Goal: Task Accomplishment & Management: Complete application form

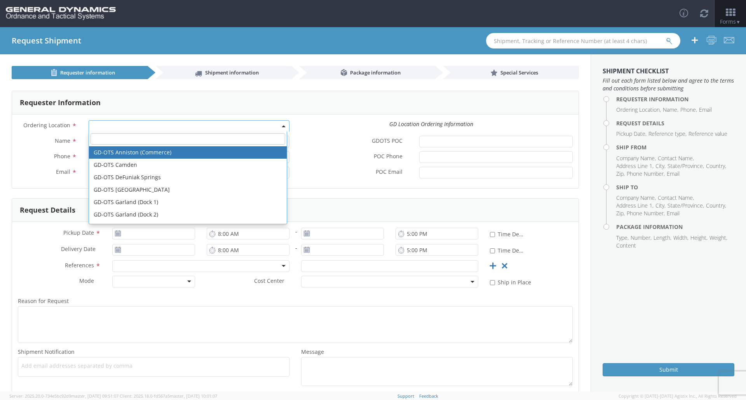
click at [282, 127] on b at bounding box center [284, 126] width 4 height 2
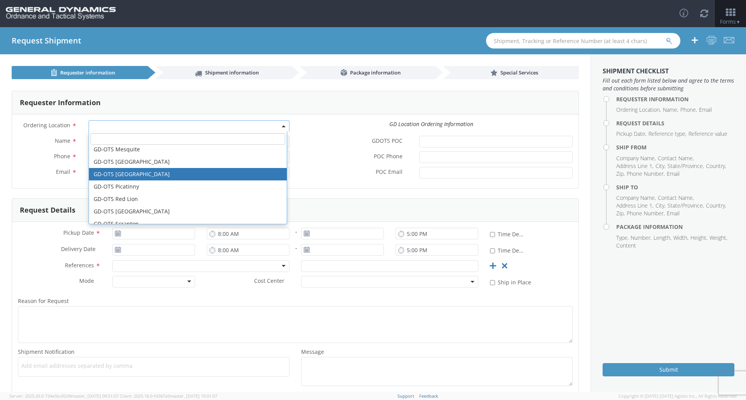
scroll to position [194, 0]
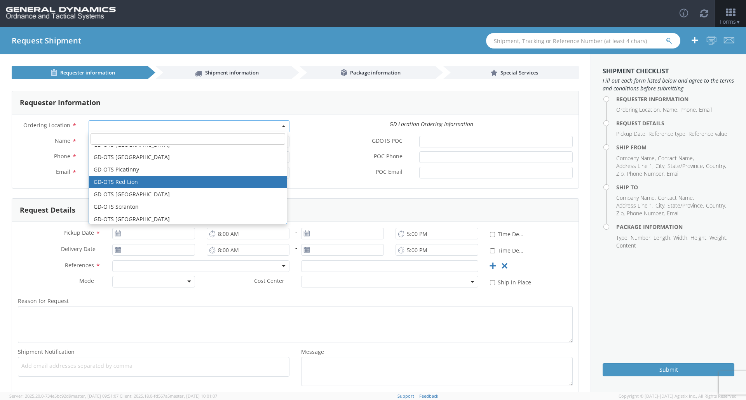
select select "310"
type input "[EMAIL_ADDRESS][DOMAIN_NAME]"
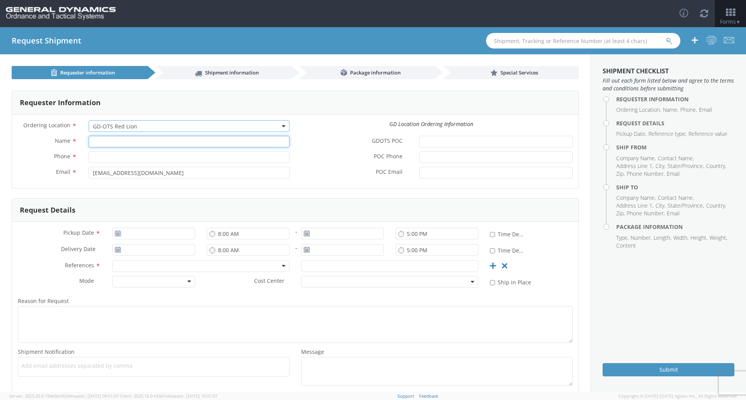
click at [168, 144] on input "Name *" at bounding box center [189, 142] width 201 height 12
click at [155, 141] on input "Name *" at bounding box center [189, 142] width 201 height 12
type input "G"
type input "R"
type input "[PERSON_NAME]"
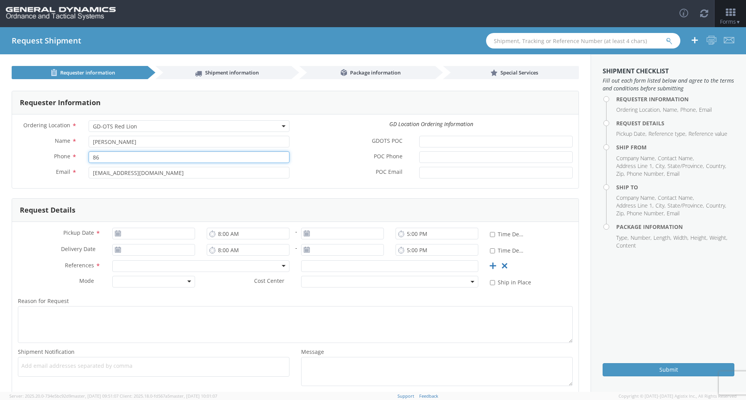
type input "8"
type input "4752396187"
click at [228, 176] on input "[EMAIL_ADDRESS][DOMAIN_NAME]" at bounding box center [189, 173] width 201 height 12
drag, startPoint x: 199, startPoint y: 173, endPoint x: 39, endPoint y: 176, distance: 160.0
click at [39, 176] on div "Email * [EMAIL_ADDRESS][DOMAIN_NAME]" at bounding box center [153, 173] width 283 height 12
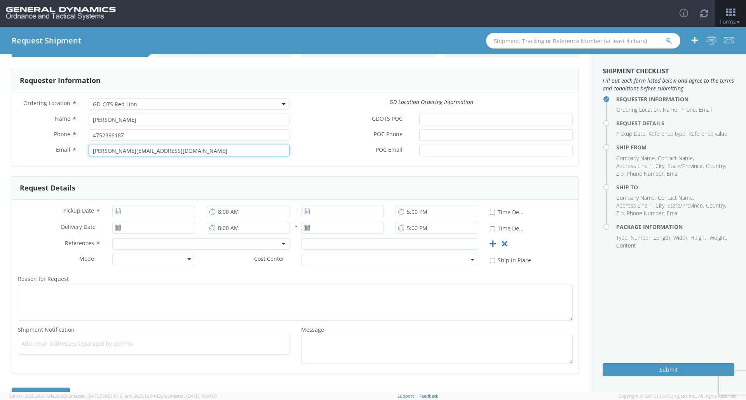
scroll to position [39, 0]
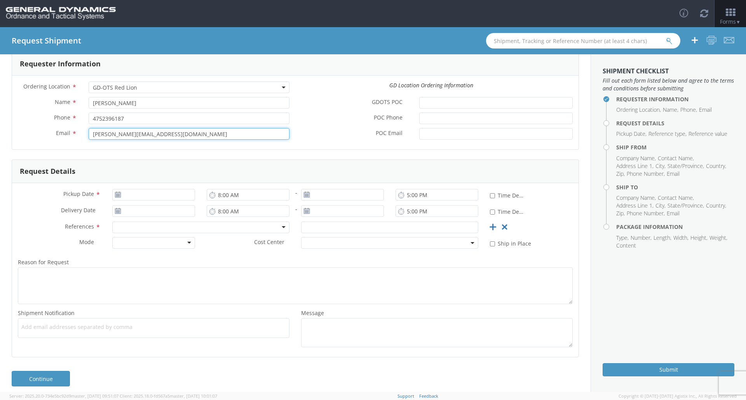
type input "[PERSON_NAME][EMAIL_ADDRESS][DOMAIN_NAME]"
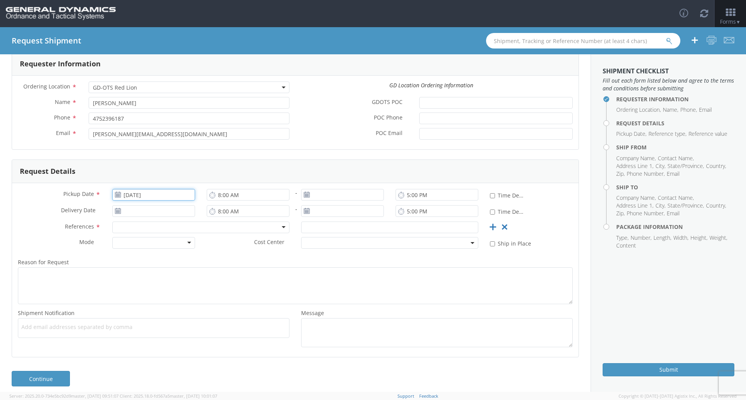
click at [148, 196] on input "[DATE]" at bounding box center [153, 195] width 83 height 12
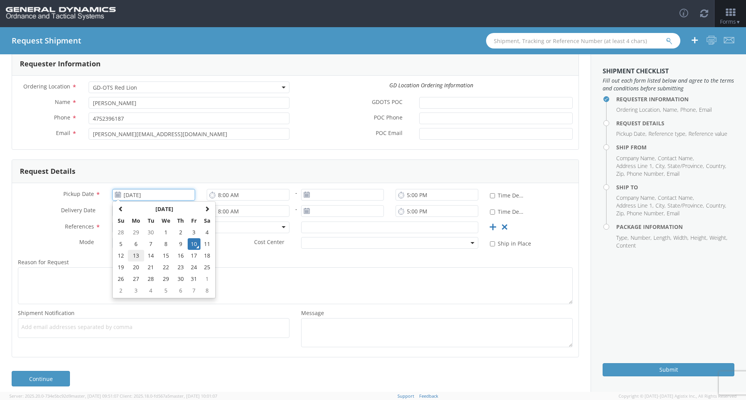
click at [130, 256] on td "13" at bounding box center [136, 256] width 16 height 12
type input "[DATE]"
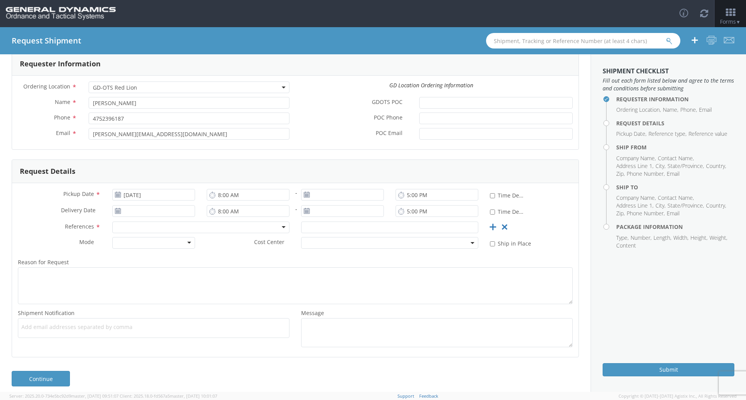
click at [115, 212] on icon at bounding box center [118, 211] width 7 height 6
click at [115, 211] on use at bounding box center [117, 210] width 5 height 5
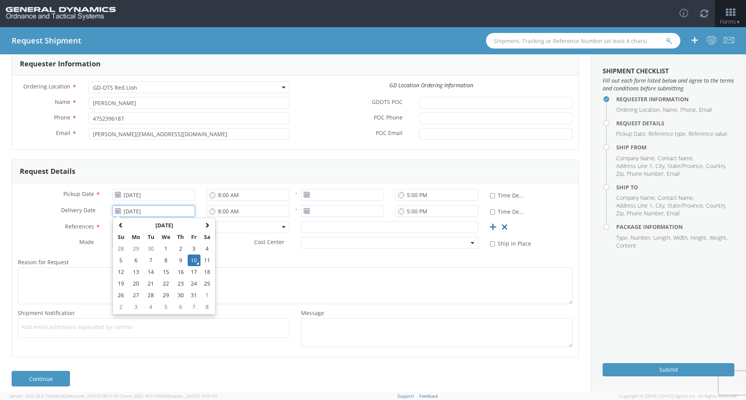
click at [134, 210] on input "[DATE]" at bounding box center [153, 211] width 83 height 12
click at [149, 275] on td "14" at bounding box center [151, 272] width 14 height 12
type input "[DATE]"
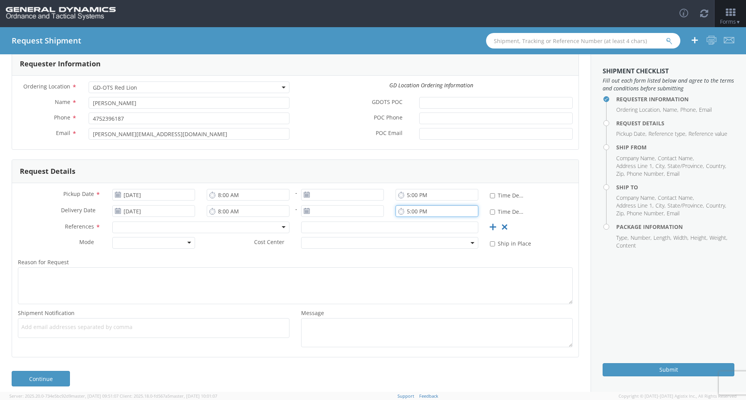
click at [360, 212] on input "5:00 PM" at bounding box center [436, 211] width 83 height 12
type input "3:00 PM"
click at [282, 231] on div at bounding box center [200, 228] width 177 height 12
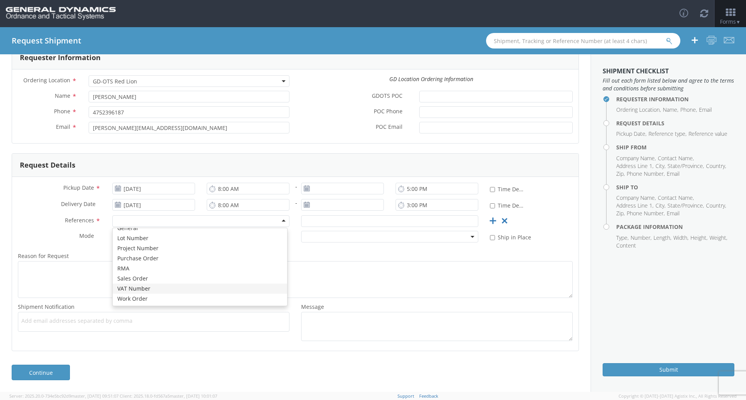
scroll to position [0, 0]
click at [202, 221] on div at bounding box center [200, 222] width 177 height 12
click at [300, 249] on div "Reason for Request * Shipment Notification * Add email addresses separated by c…" at bounding box center [295, 296] width 566 height 98
click at [188, 235] on div at bounding box center [153, 237] width 83 height 12
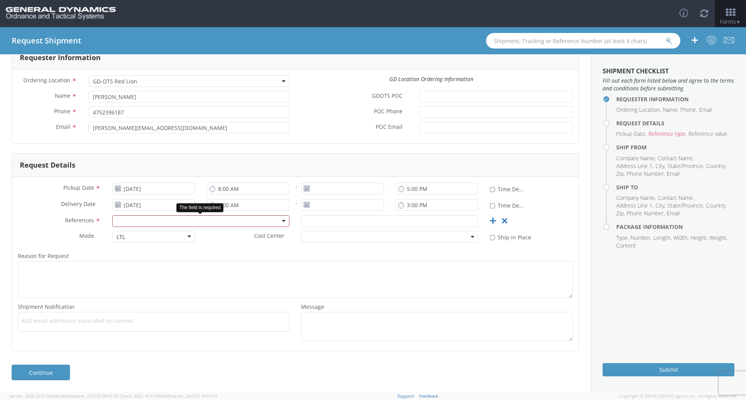
click at [170, 220] on div at bounding box center [200, 222] width 177 height 12
type input "8"
click at [325, 221] on input "text" at bounding box center [389, 222] width 177 height 12
type input "64707/10"
click at [357, 238] on span at bounding box center [389, 237] width 177 height 12
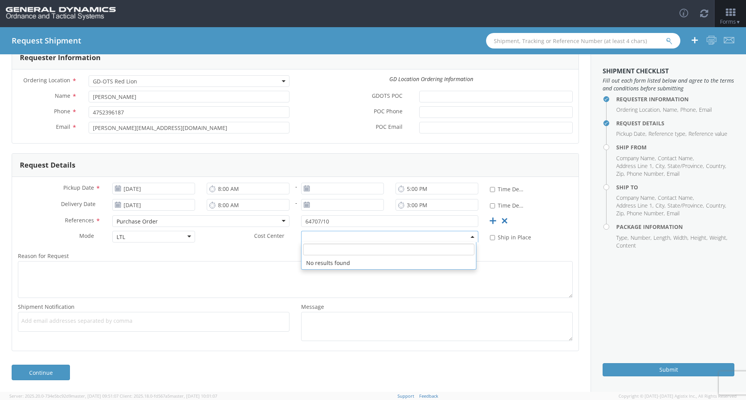
click at [160, 318] on span "Add email addresses separated by comma" at bounding box center [153, 321] width 264 height 8
type input "[EMAIL_ADDRESS][DOMAIN_NAME]"
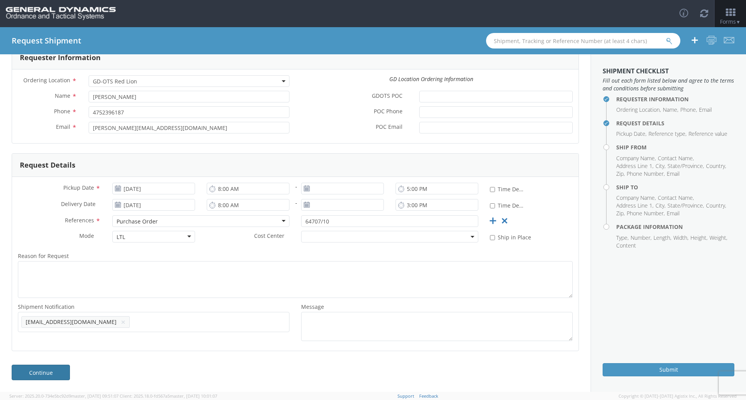
click at [55, 343] on link "Continue" at bounding box center [41, 373] width 58 height 16
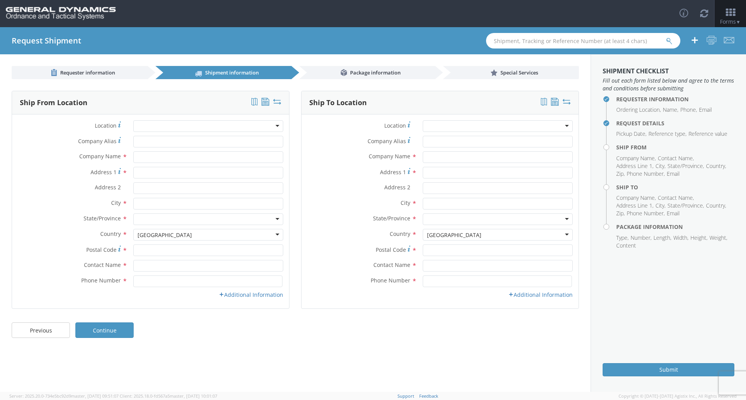
click at [223, 127] on div at bounding box center [208, 126] width 150 height 12
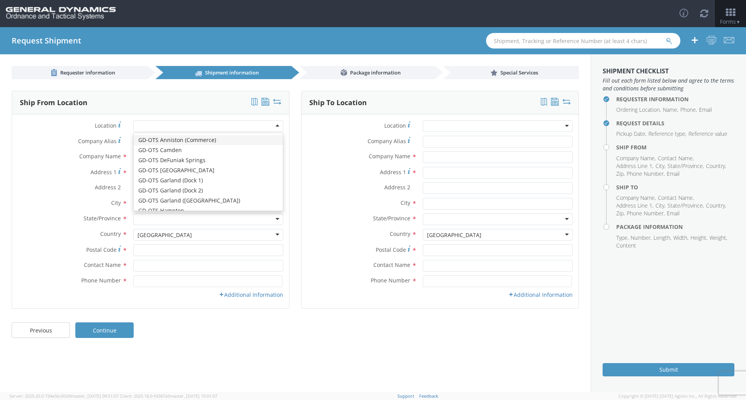
click at [28, 148] on div "Company Alias *" at bounding box center [150, 144] width 277 height 16
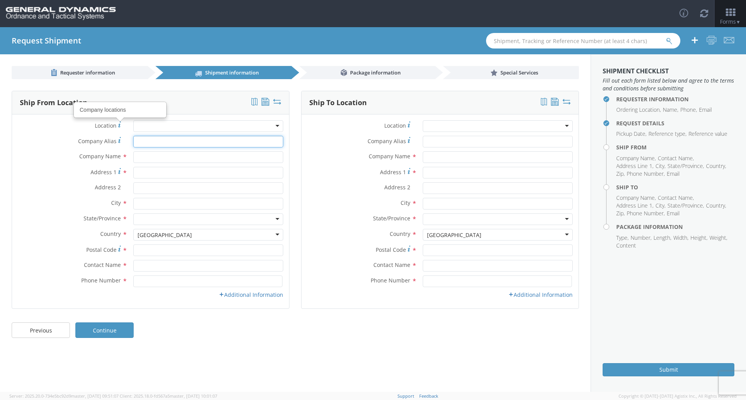
drag, startPoint x: 150, startPoint y: 140, endPoint x: 170, endPoint y: 154, distance: 25.4
click at [150, 139] on input "Company Alias *" at bounding box center [208, 142] width 150 height 12
drag, startPoint x: 193, startPoint y: 140, endPoint x: 100, endPoint y: 141, distance: 92.8
click at [100, 141] on div "Company Alias * D&D Enterprises" at bounding box center [150, 142] width 277 height 12
type input "D&D Enterprises"
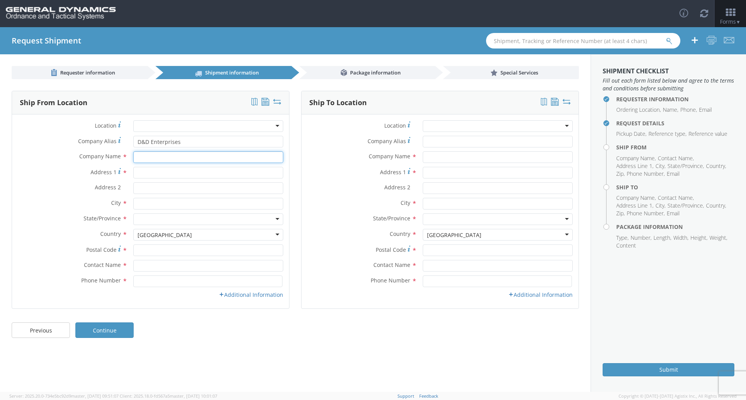
click at [164, 159] on input "text" at bounding box center [208, 157] width 150 height 12
paste input "D&D Enterprises"
click at [189, 173] on div "searching..." at bounding box center [208, 172] width 149 height 12
click at [145, 173] on div "searching..." at bounding box center [208, 172] width 149 height 12
type input "D&D Enterprises"
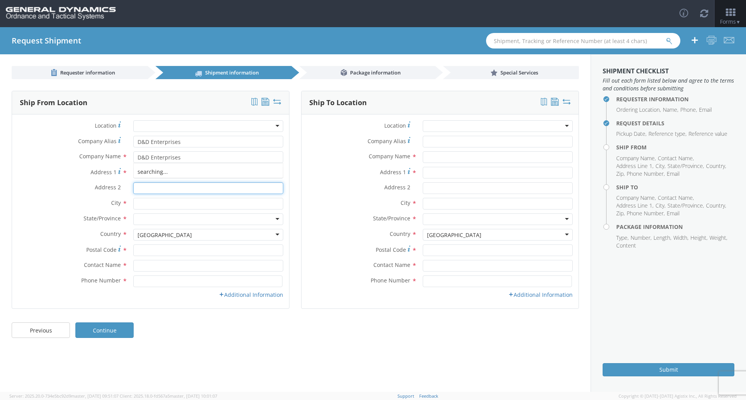
click at [212, 193] on input "Address 2 *" at bounding box center [208, 189] width 150 height 12
click at [212, 173] on input "Address 1 *" at bounding box center [208, 173] width 150 height 12
type input "[STREET_ADDRESS] Business"
click at [181, 205] on input "text" at bounding box center [208, 204] width 150 height 12
click at [208, 218] on div "searching..." at bounding box center [208, 219] width 149 height 12
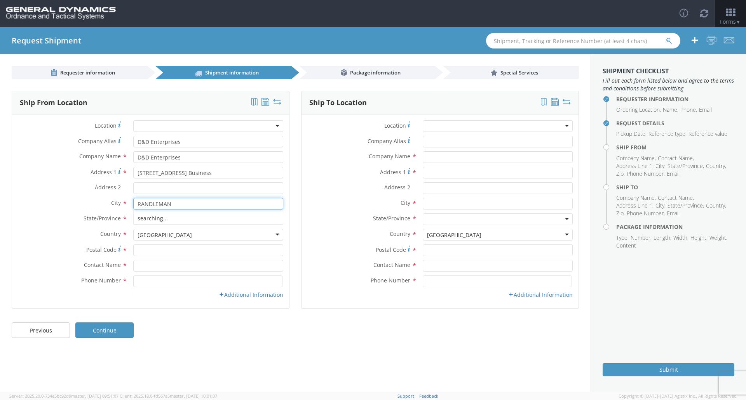
type input "RANDLEMAN"
click at [207, 230] on div "[GEOGRAPHIC_DATA]" at bounding box center [208, 235] width 150 height 12
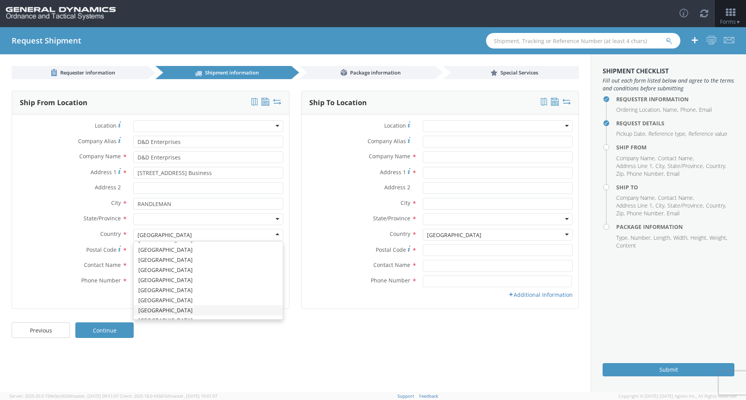
click at [204, 220] on div at bounding box center [208, 220] width 150 height 12
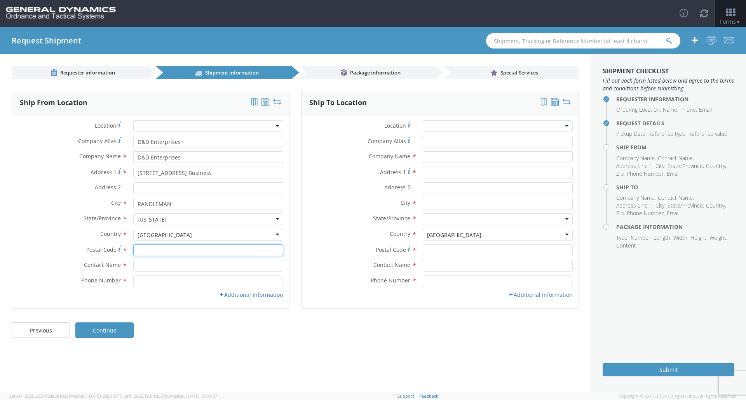
click at [182, 252] on input "Postal Code *" at bounding box center [208, 251] width 150 height 12
type input "27317"
click at [170, 263] on input "text" at bounding box center [208, 266] width 150 height 12
type input "g"
click at [184, 282] on div "searching..." at bounding box center [208, 281] width 149 height 12
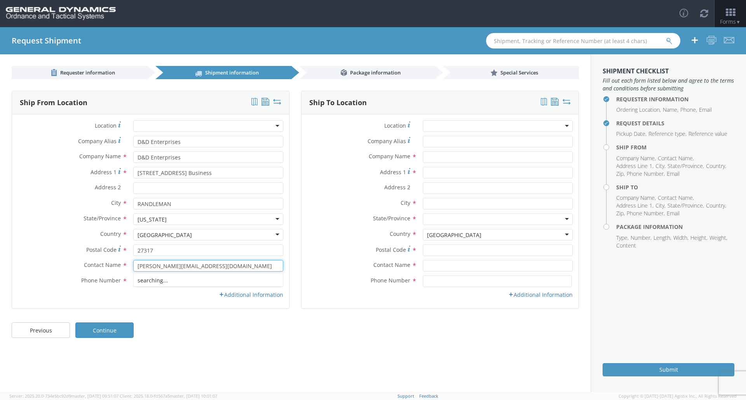
drag, startPoint x: 208, startPoint y: 282, endPoint x: 211, endPoint y: 285, distance: 4.4
click at [209, 282] on div "searching..." at bounding box center [208, 281] width 149 height 12
type input "[PERSON_NAME][EMAIL_ADDRESS][DOMAIN_NAME]"
click at [167, 296] on div "Additional Information" at bounding box center [150, 295] width 277 height 8
drag, startPoint x: 172, startPoint y: 282, endPoint x: 197, endPoint y: 289, distance: 25.6
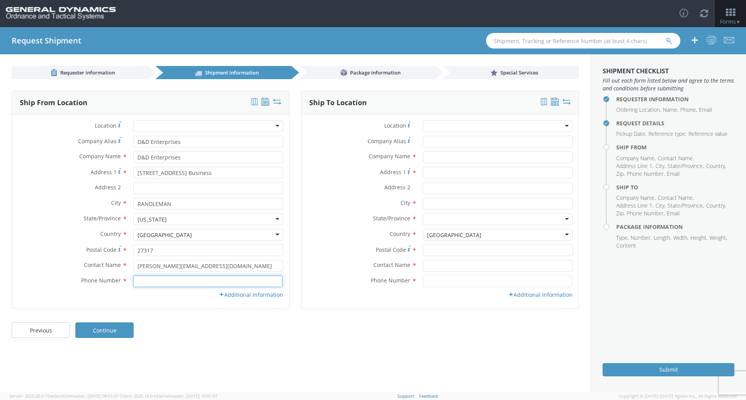
click at [172, 282] on input at bounding box center [207, 282] width 149 height 12
type input "b"
click at [147, 282] on input "Buisness w/" at bounding box center [207, 282] width 149 height 12
click at [149, 283] on input "Buisness w/" at bounding box center [207, 282] width 149 height 12
drag, startPoint x: 177, startPoint y: 281, endPoint x: 191, endPoint y: 291, distance: 17.2
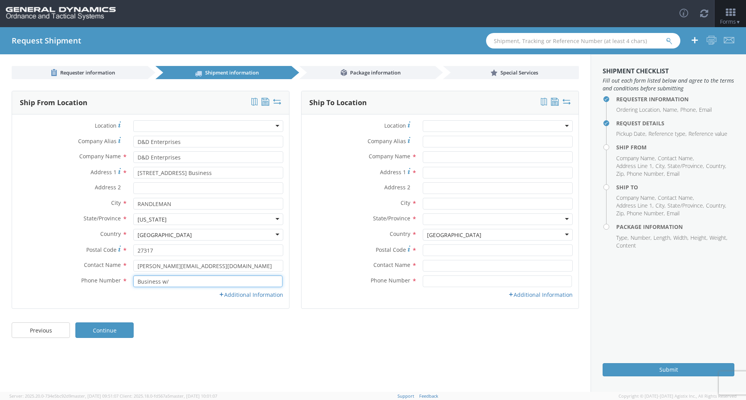
click at [177, 281] on input "Business w/" at bounding box center [207, 282] width 149 height 12
type input "Business w/ Loading Dock"
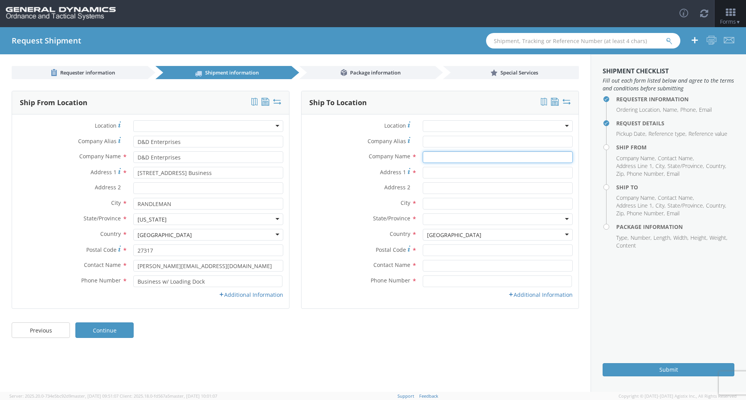
click at [360, 159] on input "text" at bounding box center [498, 157] width 150 height 12
click at [360, 139] on input "Company Alias *" at bounding box center [498, 142] width 150 height 12
drag, startPoint x: 492, startPoint y: 140, endPoint x: 340, endPoint y: 139, distance: 151.9
click at [340, 139] on div "Company Alias * General Dynamics - OTS" at bounding box center [439, 142] width 277 height 12
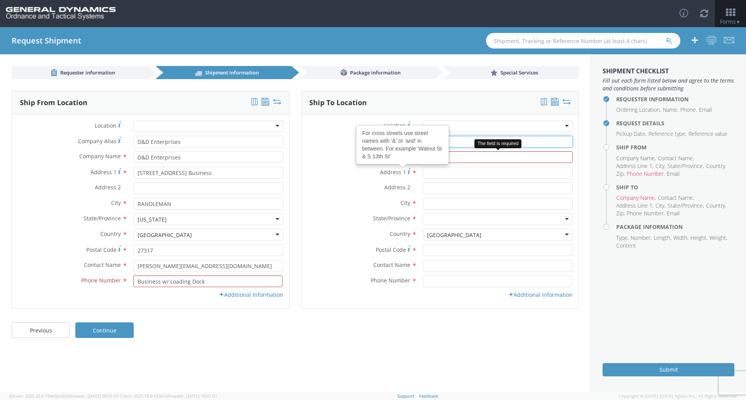
type input "C"
click at [360, 161] on input "text" at bounding box center [498, 157] width 150 height 12
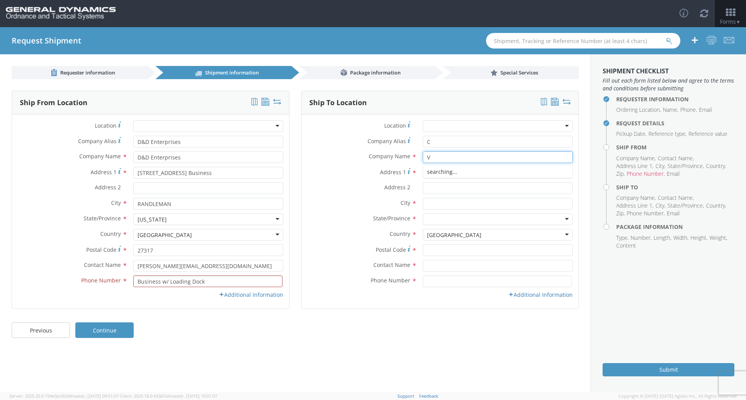
type input "V"
click at [360, 141] on input "C" at bounding box center [498, 142] width 150 height 12
drag, startPoint x: 449, startPoint y: 142, endPoint x: 382, endPoint y: 140, distance: 67.6
click at [360, 140] on div "Company Alias * C" at bounding box center [439, 142] width 277 height 12
paste input "D&D Enterprises"
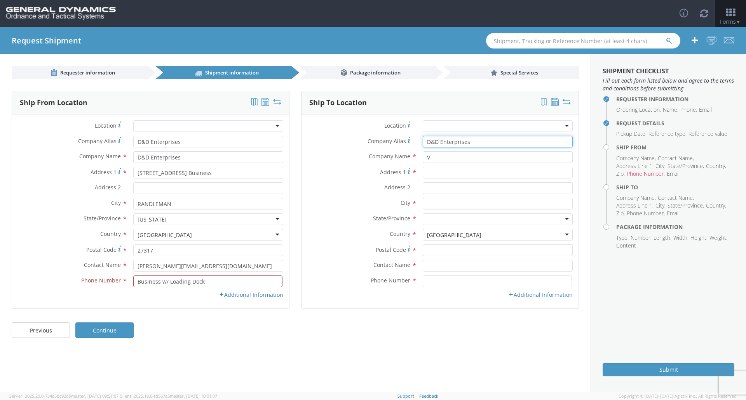
drag, startPoint x: 453, startPoint y: 140, endPoint x: 367, endPoint y: 140, distance: 85.8
click at [360, 140] on div "Company Alias * D&D Enterprises" at bounding box center [439, 142] width 277 height 12
drag, startPoint x: 495, startPoint y: 142, endPoint x: 411, endPoint y: 139, distance: 84.3
click at [360, 139] on div "Company Alias * General Dynamics - OTS" at bounding box center [439, 142] width 277 height 12
type input "General Dynamics - OTS"
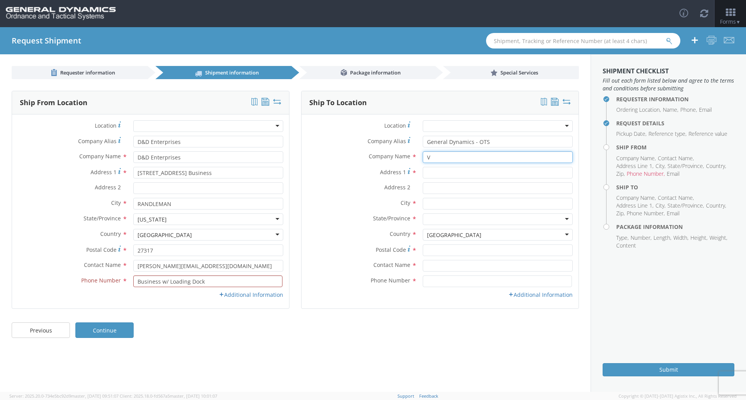
click at [360, 158] on input "V" at bounding box center [498, 157] width 150 height 12
paste input "General Dynamics - OTS"
type input "General Dynamics - OTS"
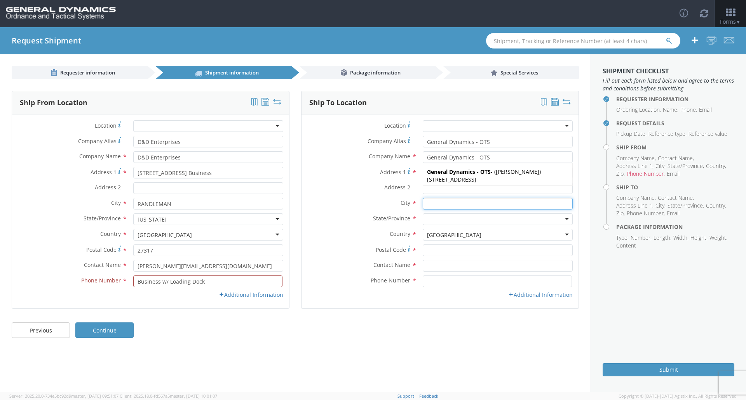
click at [360, 208] on input "text" at bounding box center [498, 204] width 150 height 12
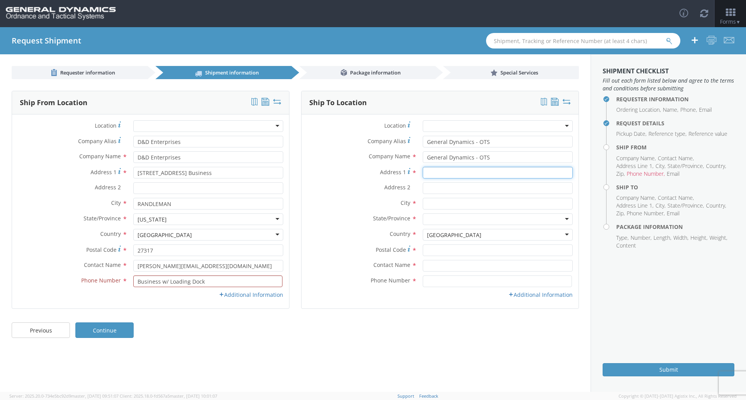
click at [360, 170] on input "Address 1 *" at bounding box center [498, 173] width 150 height 12
type input "[STREET_ADDRESS]"
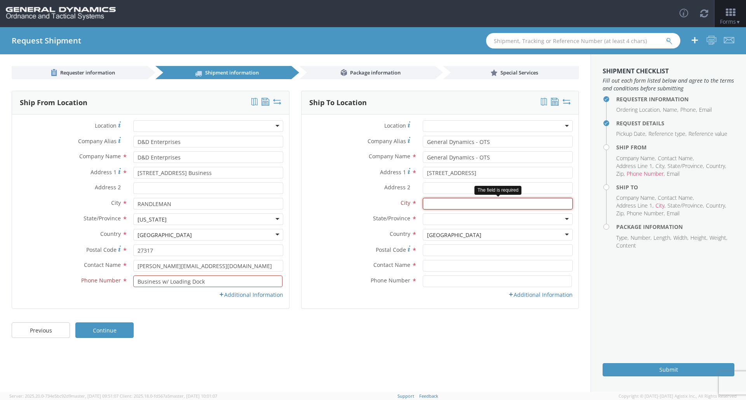
click at [360, 205] on input "text" at bounding box center [498, 204] width 150 height 12
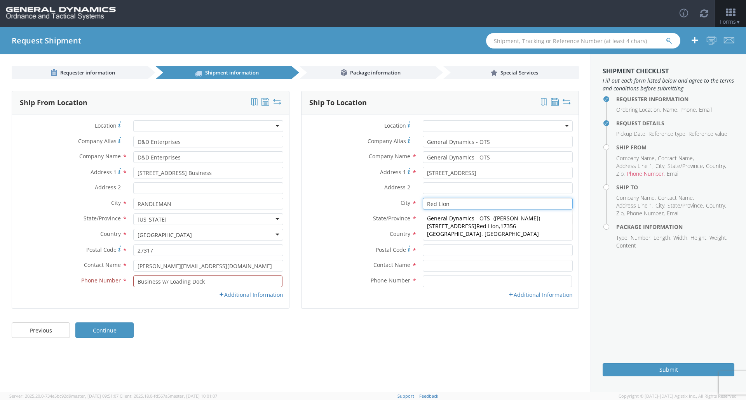
type input "Red Lion"
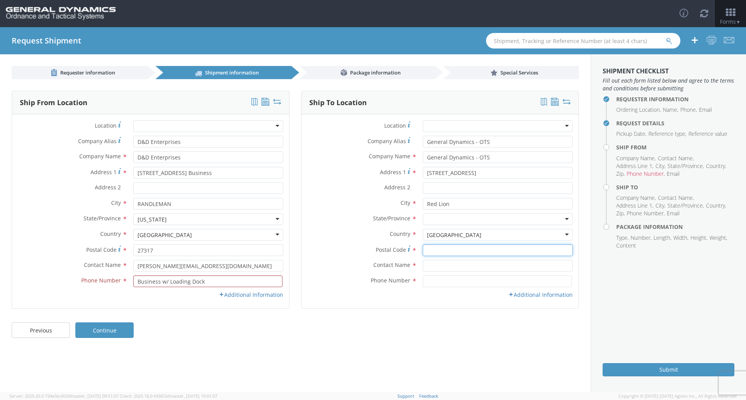
click at [360, 254] on input "Postal Code *" at bounding box center [498, 251] width 150 height 12
click at [360, 219] on div at bounding box center [498, 220] width 150 height 12
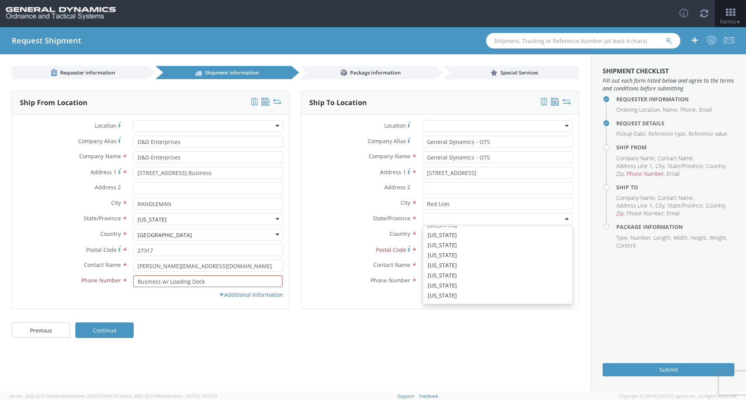
scroll to position [375, 0]
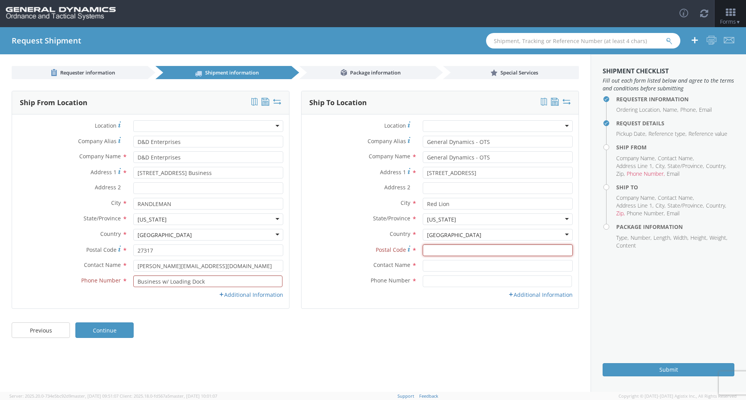
click at [360, 250] on input "Postal Code *" at bounding box center [498, 251] width 150 height 12
type input "17356"
drag, startPoint x: 470, startPoint y: 266, endPoint x: 477, endPoint y: 266, distance: 7.8
click at [360, 266] on input "text" at bounding box center [498, 266] width 150 height 12
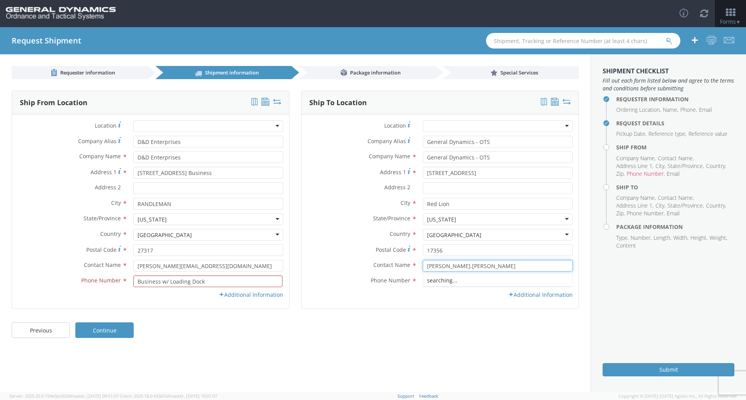
click at [360, 283] on div "searching..." at bounding box center [497, 281] width 149 height 12
type input "[PERSON_NAME].[PERSON_NAME]"
drag, startPoint x: 208, startPoint y: 280, endPoint x: 61, endPoint y: 274, distance: 147.3
click at [61, 274] on div "Location * GD-OTS Anniston (Commerce) GD-OTS [GEOGRAPHIC_DATA] GD-[GEOGRAPHIC_D…" at bounding box center [150, 211] width 277 height 183
type input "4754679401"
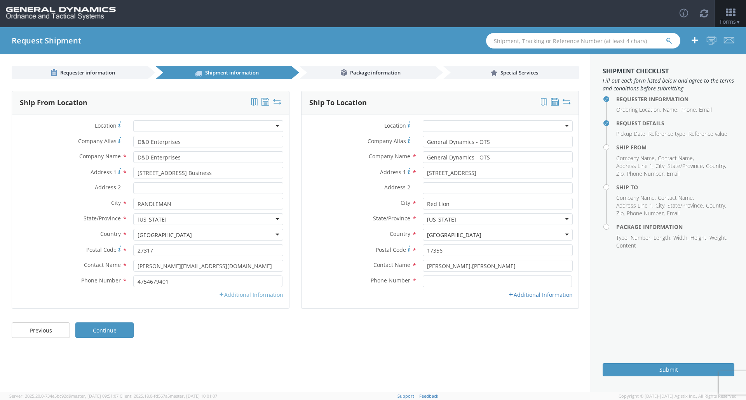
click at [240, 296] on link "Additional Information" at bounding box center [251, 294] width 64 height 7
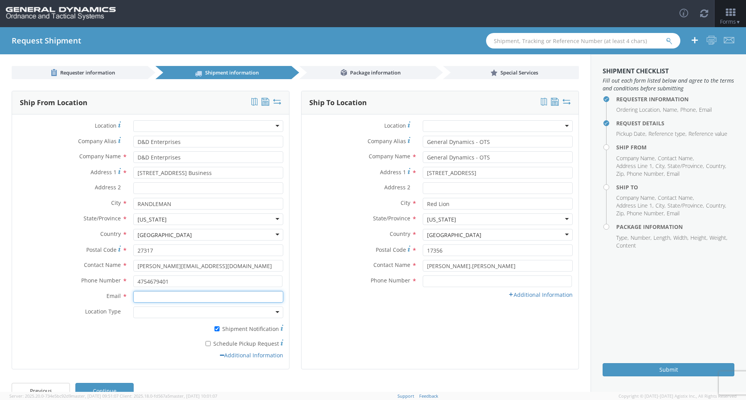
click at [163, 295] on input "Email *" at bounding box center [208, 297] width 150 height 12
type input "R"
drag, startPoint x: 221, startPoint y: 268, endPoint x: 127, endPoint y: 268, distance: 93.6
click at [127, 268] on div "[PERSON_NAME][EMAIL_ADDRESS][DOMAIN_NAME] searching..." at bounding box center [208, 266] width 162 height 12
click at [175, 298] on input "R" at bounding box center [208, 297] width 150 height 12
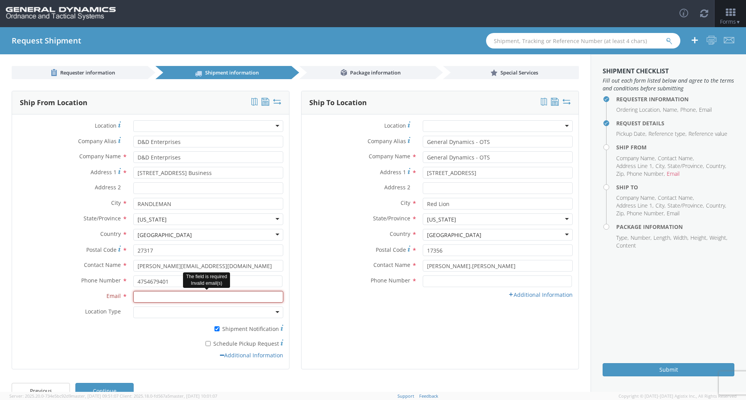
paste input "[PERSON_NAME][EMAIL_ADDRESS][DOMAIN_NAME]"
type input "[PERSON_NAME][EMAIL_ADDRESS][DOMAIN_NAME]"
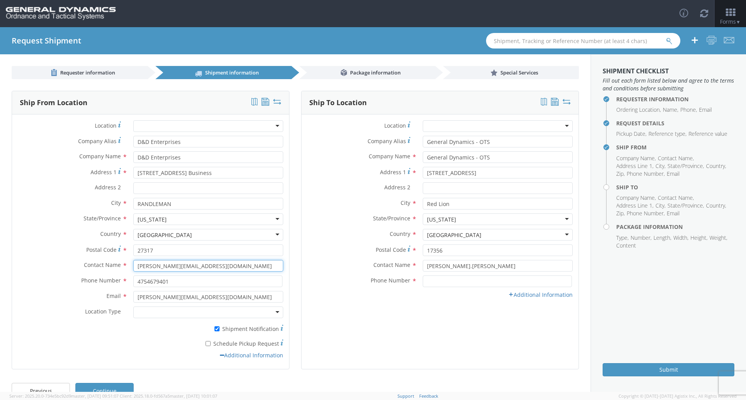
drag, startPoint x: 221, startPoint y: 263, endPoint x: 148, endPoint y: 266, distance: 73.1
click at [148, 266] on input "[PERSON_NAME][EMAIL_ADDRESS][DOMAIN_NAME]" at bounding box center [208, 266] width 150 height 12
type input "[PERSON_NAME]"
click at [277, 314] on div at bounding box center [208, 313] width 150 height 12
click at [360, 295] on link "Additional Information" at bounding box center [540, 294] width 64 height 7
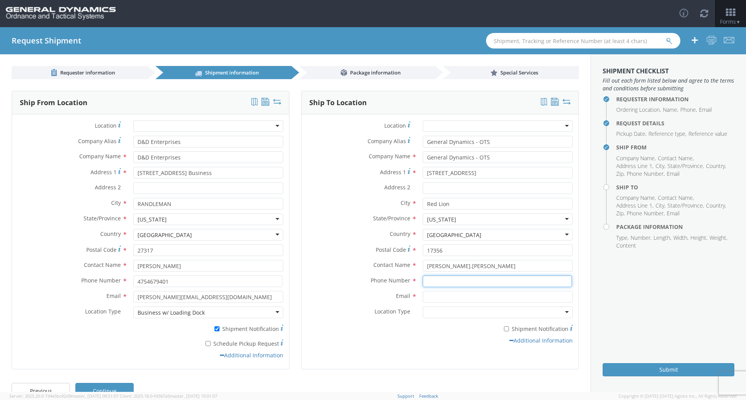
click at [360, 283] on input at bounding box center [497, 282] width 149 height 12
type input "7172468256"
click at [360, 296] on input "Email *" at bounding box center [498, 297] width 150 height 12
drag, startPoint x: 468, startPoint y: 264, endPoint x: 365, endPoint y: 254, distance: 103.7
click at [360, 254] on div "Location * GD-OTS Anniston (Commerce) GD-OTS [GEOGRAPHIC_DATA] GD-[GEOGRAPHIC_D…" at bounding box center [439, 234] width 277 height 228
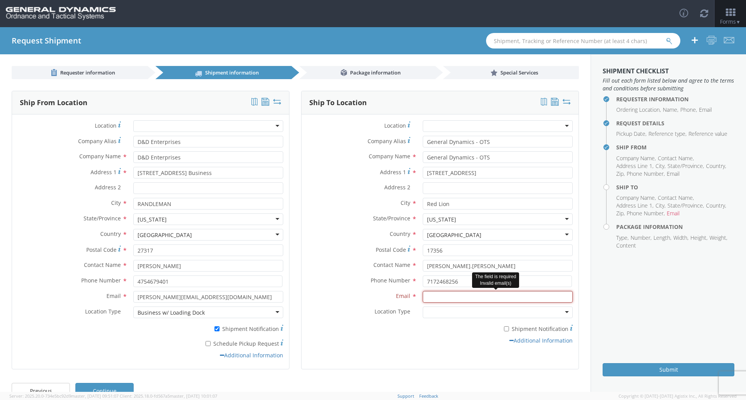
click at [360, 298] on input "Email *" at bounding box center [498, 297] width 150 height 12
paste input "[PERSON_NAME].[PERSON_NAME]"
type input "[PERSON_NAME][EMAIL_ADDRESS][PERSON_NAME][DOMAIN_NAME]"
click at [360, 311] on div at bounding box center [498, 313] width 150 height 12
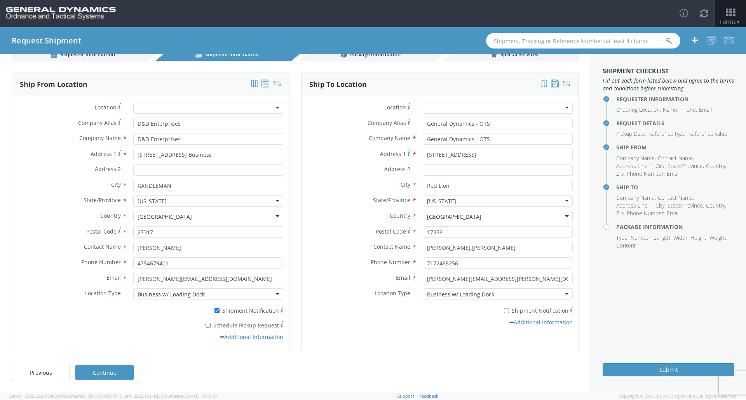
click at [360, 310] on label "* Shipment Notification" at bounding box center [498, 310] width 150 height 9
click at [360, 310] on input "* Shipment Notification" at bounding box center [506, 310] width 5 height 5
checkbox input "true"
click at [106, 343] on link "Continue" at bounding box center [104, 373] width 58 height 16
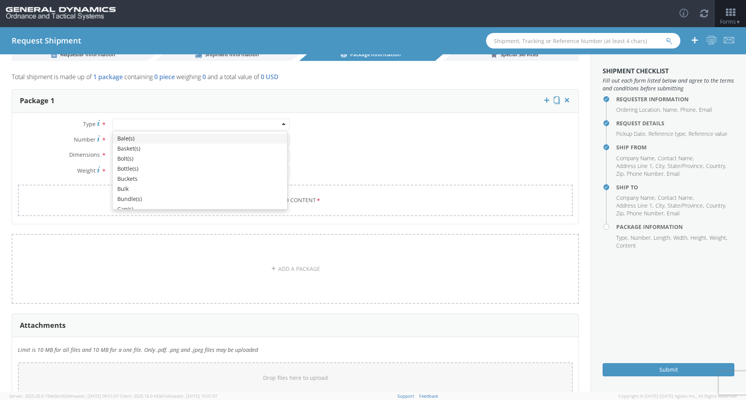
click at [278, 124] on div at bounding box center [200, 125] width 177 height 12
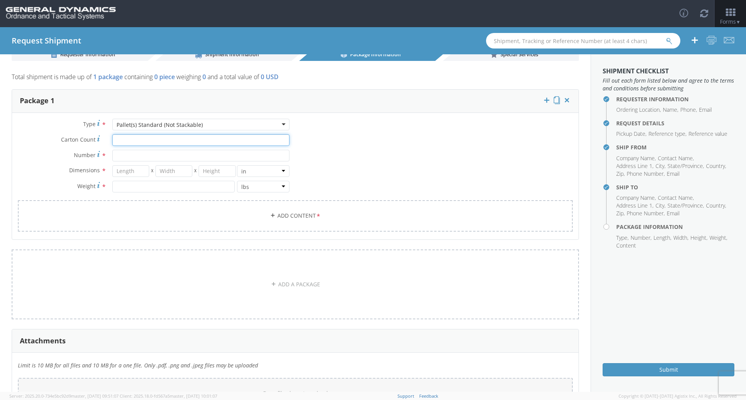
click at [258, 141] on input "Carton Count *" at bounding box center [200, 140] width 177 height 12
click at [269, 158] on input "Number *" at bounding box center [200, 156] width 177 height 12
type input "13"
click at [139, 172] on input "number" at bounding box center [130, 171] width 37 height 12
type input "30"
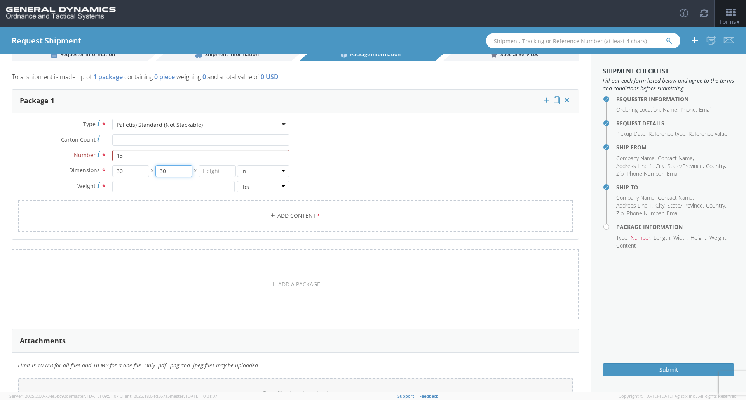
type input "30"
type input "36"
click at [154, 188] on input "number" at bounding box center [173, 187] width 122 height 12
type input "17158.824"
click at [258, 216] on link "Add Content *" at bounding box center [295, 215] width 555 height 31
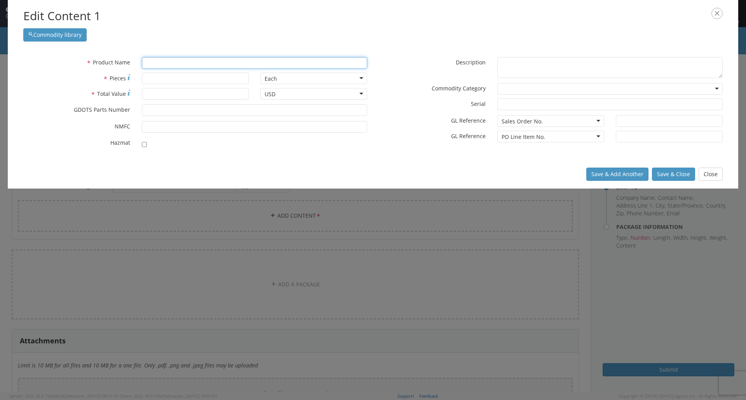
click at [181, 63] on input "text" at bounding box center [254, 63] width 225 height 12
type input "ASSY"
type input "ASSY, PIN ACTUATOR NOR 001"
drag, startPoint x: 190, startPoint y: 63, endPoint x: 124, endPoint y: 61, distance: 66.8
click at [124, 61] on div "* Product Name ASSY / Trailer ASSY unable to find any results that match the cu…" at bounding box center [194, 63] width 355 height 12
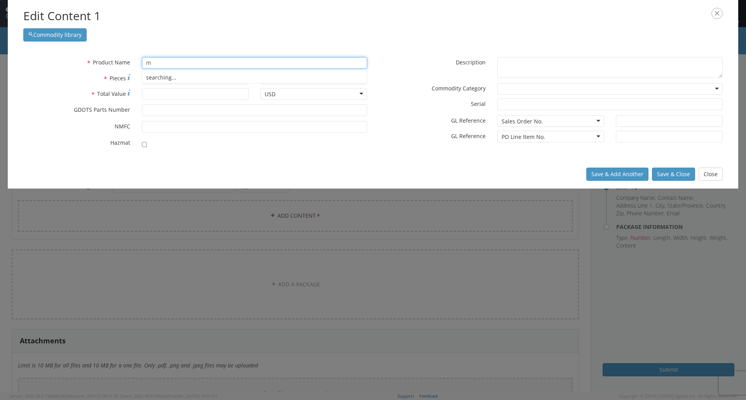
type input "m8"
type input "m865 INSERT COVER"
type input "m865"
type input "m865 INSERT COVER"
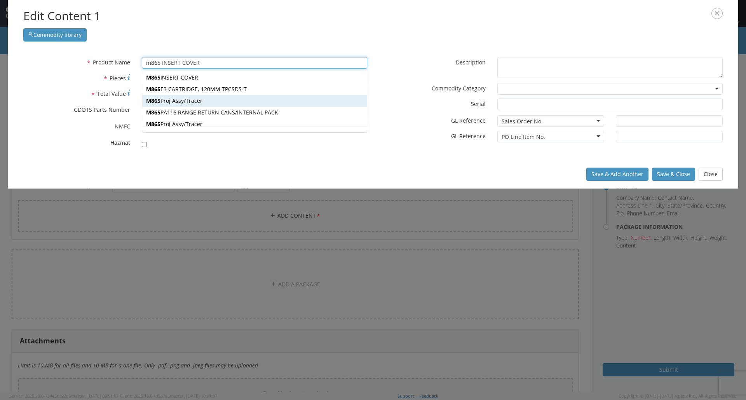
click at [217, 101] on div "M865 Proj Assy/Tracer" at bounding box center [254, 101] width 224 height 12
type input "M865 Proj Assy/Tracer"
type input "34"
type input "13024499"
checkbox input "true"
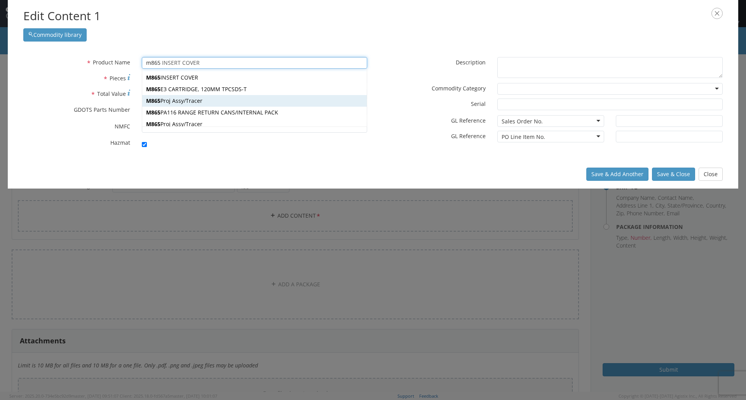
type textarea "M865 Proj Assy/Tracer"
type input "[PERSON_NAME],[GEOGRAPHIC_DATA]"
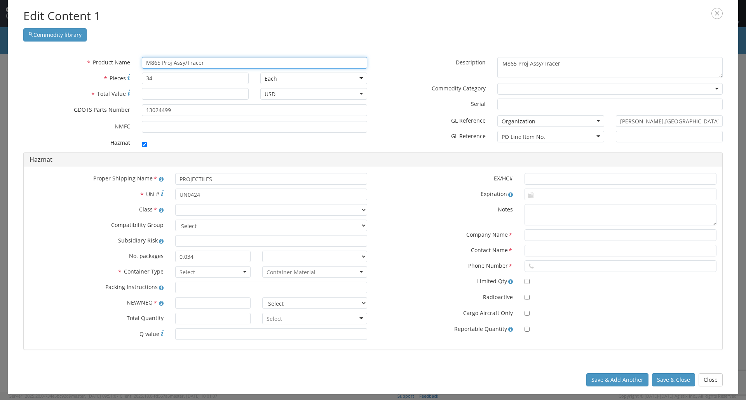
type input "M865 Proj Assy/Tracer"
click at [142, 143] on input "checkbox" at bounding box center [144, 144] width 5 height 5
checkbox input "false"
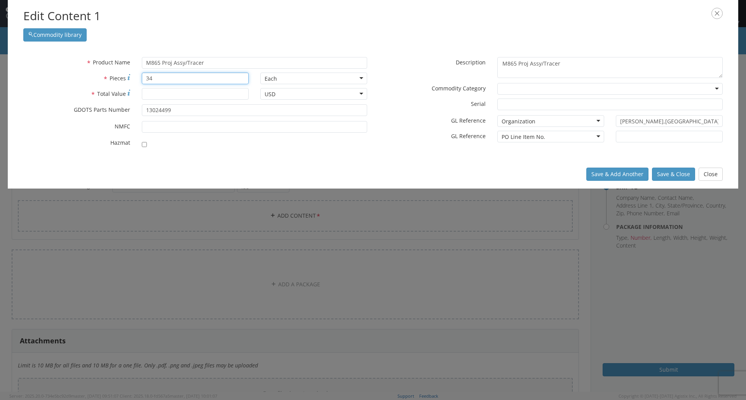
drag, startPoint x: 161, startPoint y: 76, endPoint x: 111, endPoint y: 77, distance: 49.3
click at [111, 77] on div "* Pieces 34" at bounding box center [135, 79] width 237 height 12
type input "2664"
click at [360, 78] on div "Each" at bounding box center [313, 79] width 107 height 12
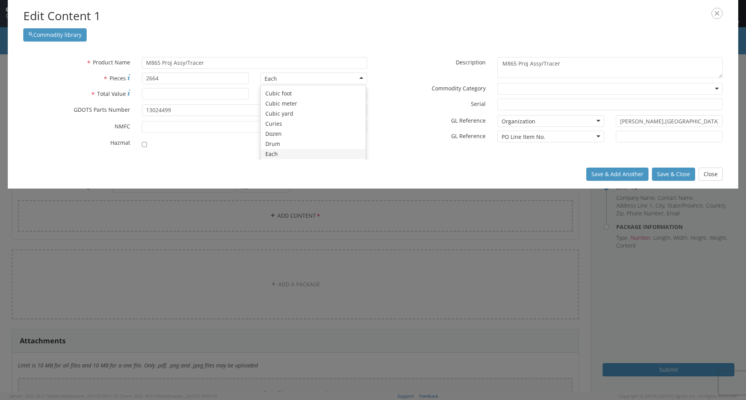
click at [330, 155] on div "* Product Name M865 Proj Assy/Tracer m865 unable to find any results that match…" at bounding box center [373, 104] width 730 height 111
click at [202, 94] on input "* Total Value" at bounding box center [195, 94] width 107 height 12
type input "150000"
click at [360, 174] on button "Save & Close" at bounding box center [673, 174] width 43 height 13
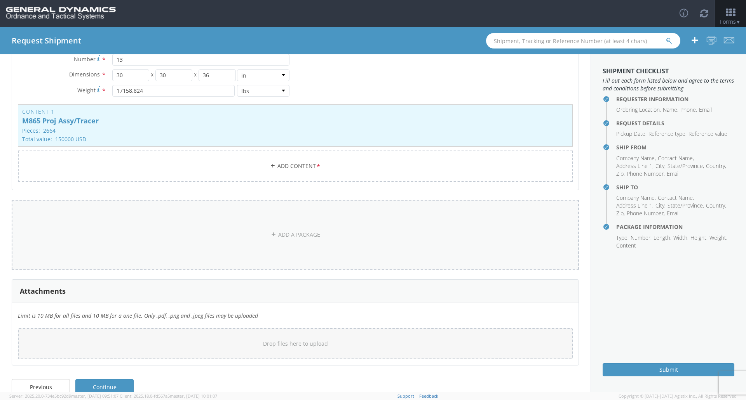
scroll to position [129, 0]
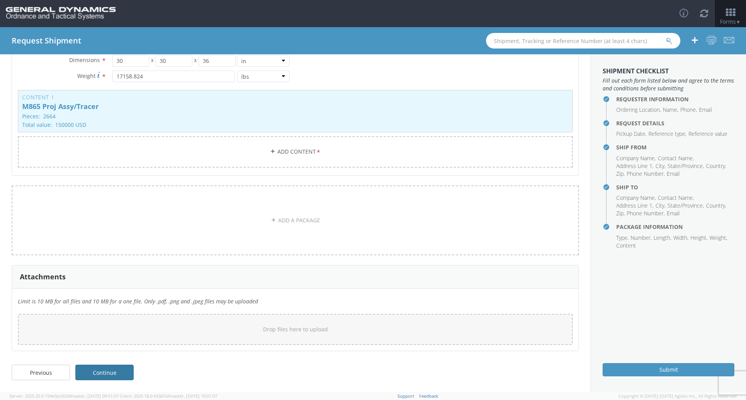
click at [111, 343] on link "Continue" at bounding box center [104, 373] width 58 height 16
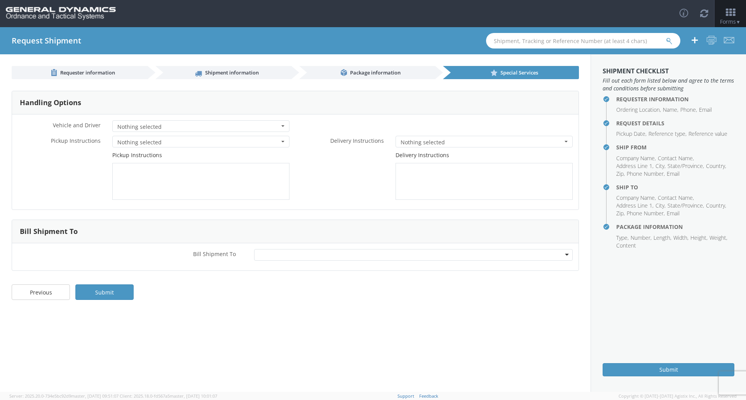
scroll to position [0, 0]
click at [283, 143] on button "Nothing selected" at bounding box center [200, 142] width 177 height 12
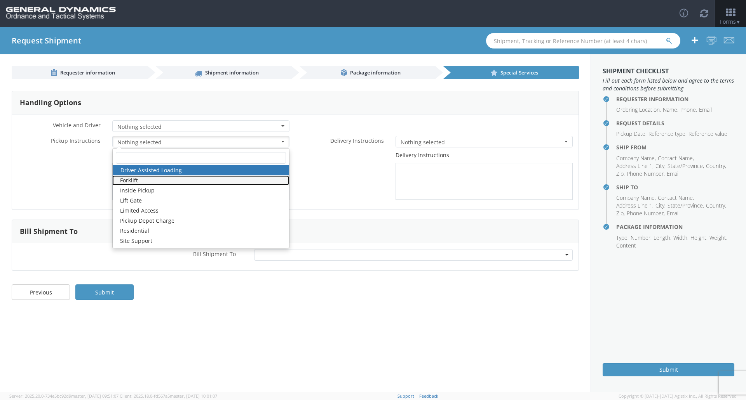
click at [154, 182] on link "Forklift" at bounding box center [200, 181] width 177 height 10
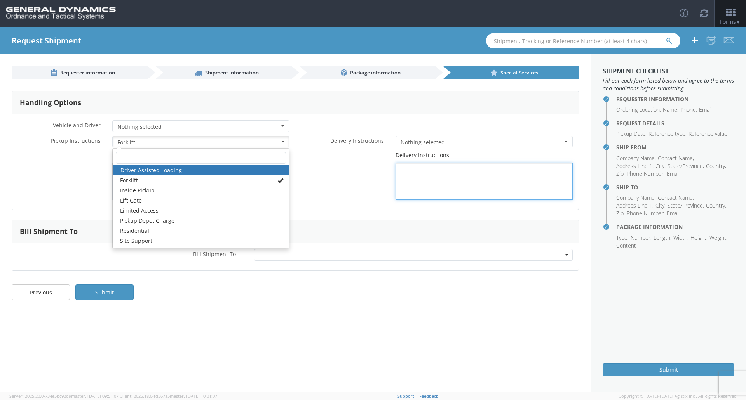
click at [311, 186] on div "Delivery Instructions" at bounding box center [436, 175] width 283 height 49
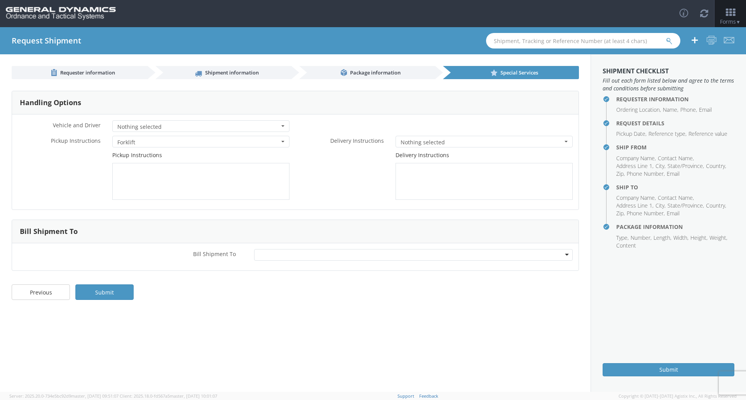
click at [360, 144] on button "Nothing selected" at bounding box center [483, 142] width 177 height 12
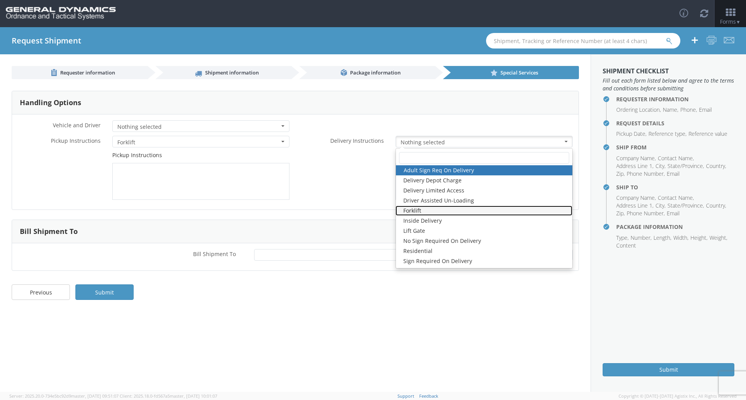
click at [360, 210] on link "Forklift" at bounding box center [483, 211] width 177 height 10
click at [345, 181] on div "Delivery Instructions" at bounding box center [436, 175] width 283 height 49
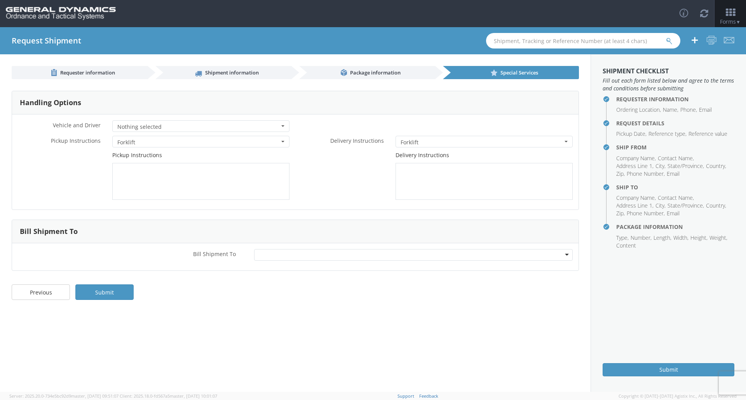
click at [323, 254] on div at bounding box center [413, 255] width 319 height 12
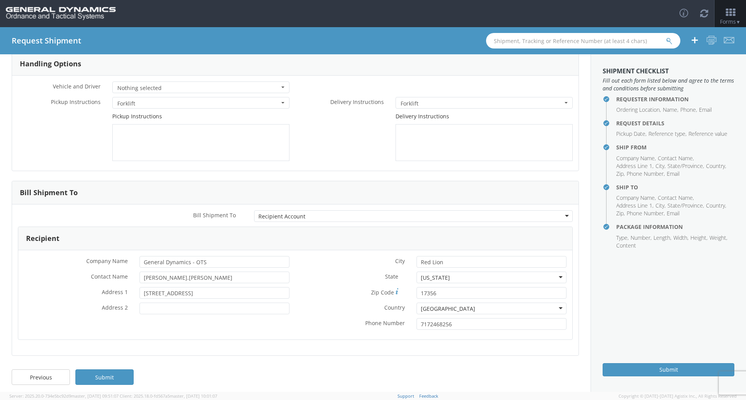
scroll to position [43, 0]
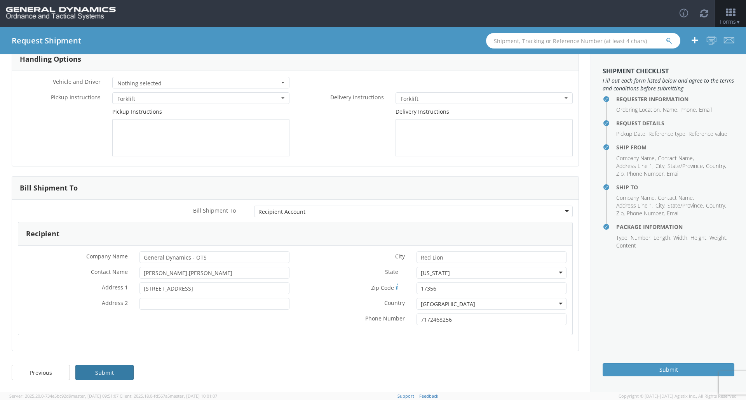
click at [119, 343] on link "Submit" at bounding box center [104, 373] width 58 height 16
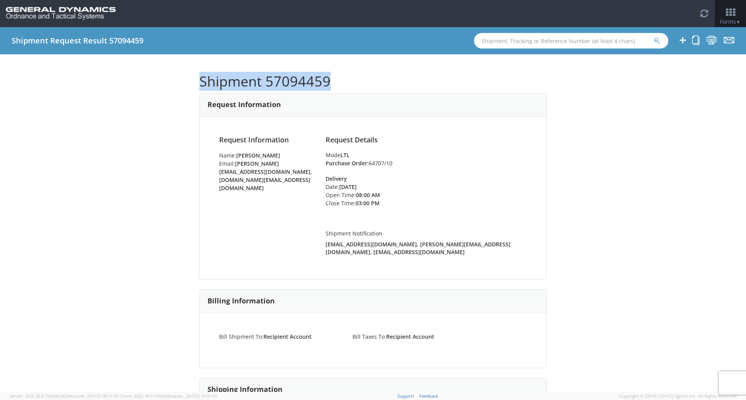
drag, startPoint x: 326, startPoint y: 81, endPoint x: 188, endPoint y: 79, distance: 137.9
click at [188, 79] on div "Shipment 57094459 Request Information Request Information Name: [PERSON_NAME] E…" at bounding box center [373, 223] width 746 height 338
copy h1 "Shipment 57094459"
